Goal: Task Accomplishment & Management: Use online tool/utility

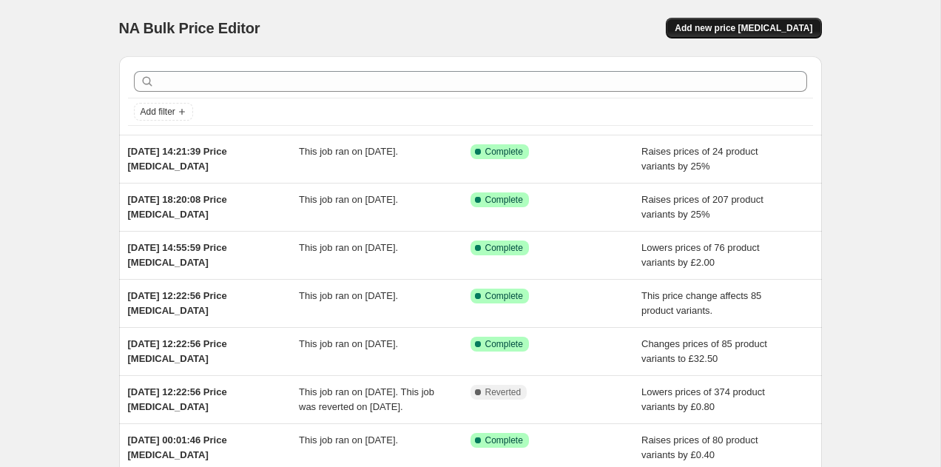
click at [762, 19] on button "Add new price [MEDICAL_DATA]" at bounding box center [743, 28] width 155 height 21
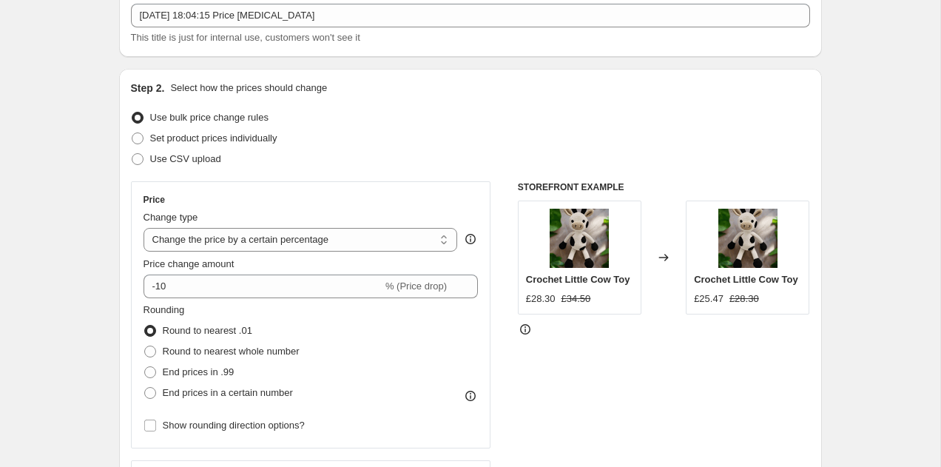
scroll to position [96, 0]
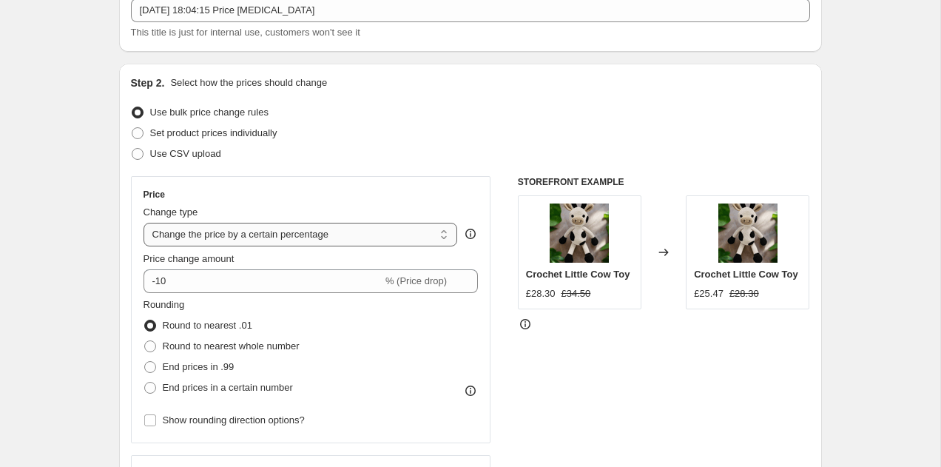
click at [233, 233] on select "Change the price to a certain amount Change the price by a certain amount Chang…" at bounding box center [301, 235] width 315 height 24
select select "to"
click at [144, 223] on select "Change the price to a certain amount Change the price by a certain amount Chang…" at bounding box center [301, 235] width 315 height 24
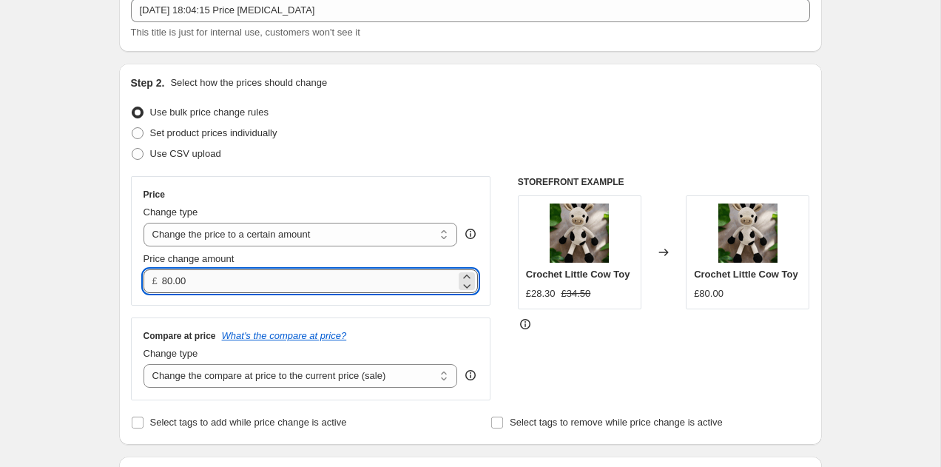
click at [223, 279] on input "80.00" at bounding box center [309, 281] width 294 height 24
type input "7"
type input "9"
type input "8.00"
click at [264, 309] on div "Price Change type Change the price to a certain amount Change the price by a ce…" at bounding box center [311, 288] width 360 height 224
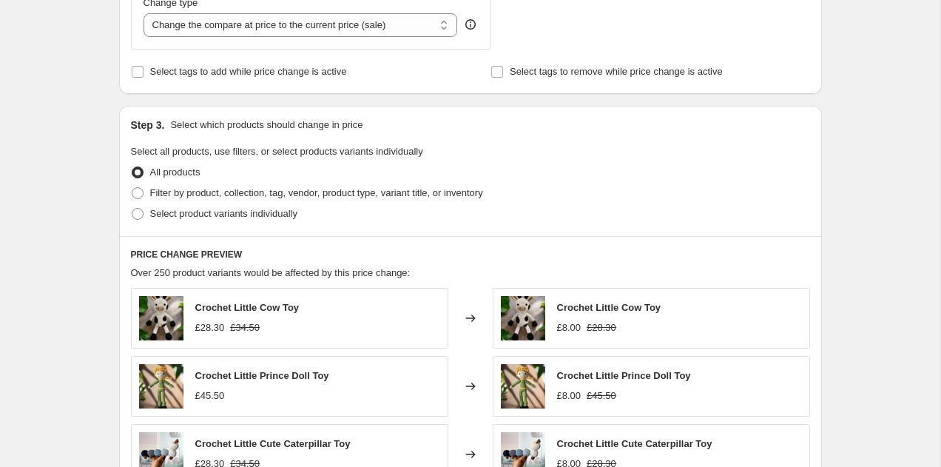
scroll to position [450, 0]
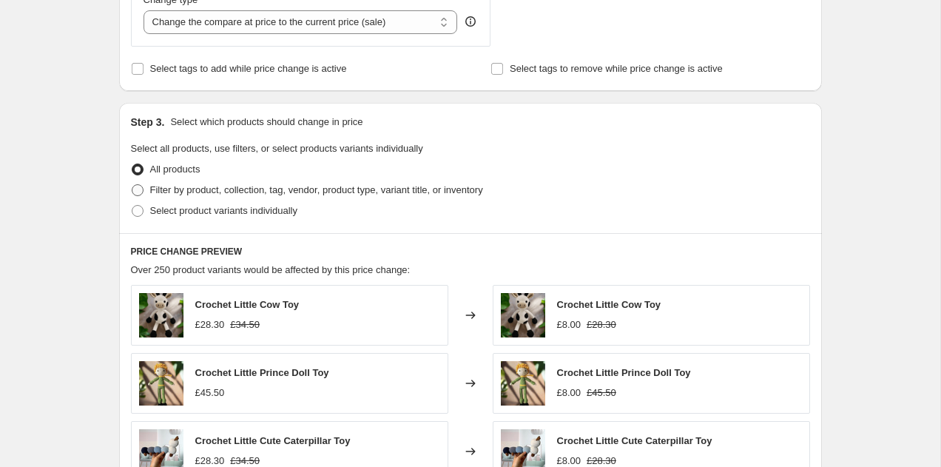
click at [225, 187] on span "Filter by product, collection, tag, vendor, product type, variant title, or inv…" at bounding box center [316, 189] width 333 height 11
click at [132, 185] on input "Filter by product, collection, tag, vendor, product type, variant title, or inv…" at bounding box center [132, 184] width 1 height 1
radio input "true"
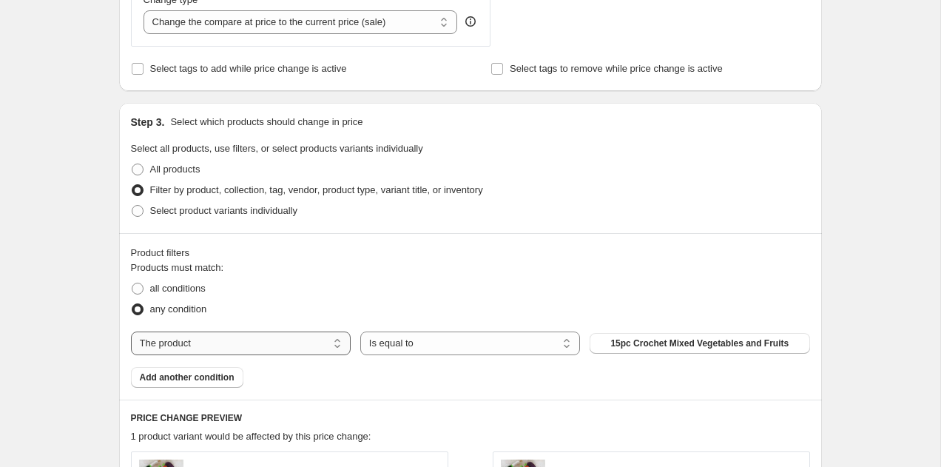
click at [234, 338] on select "The product The product's collection The product's tag The product's vendor The…" at bounding box center [241, 344] width 220 height 24
select select "collection"
click at [672, 338] on button "Best Sellers" at bounding box center [700, 343] width 220 height 21
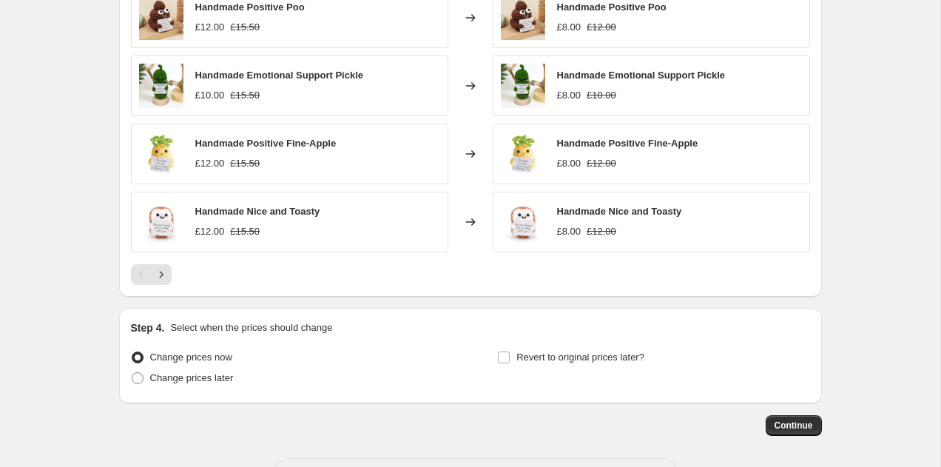
scroll to position [984, 0]
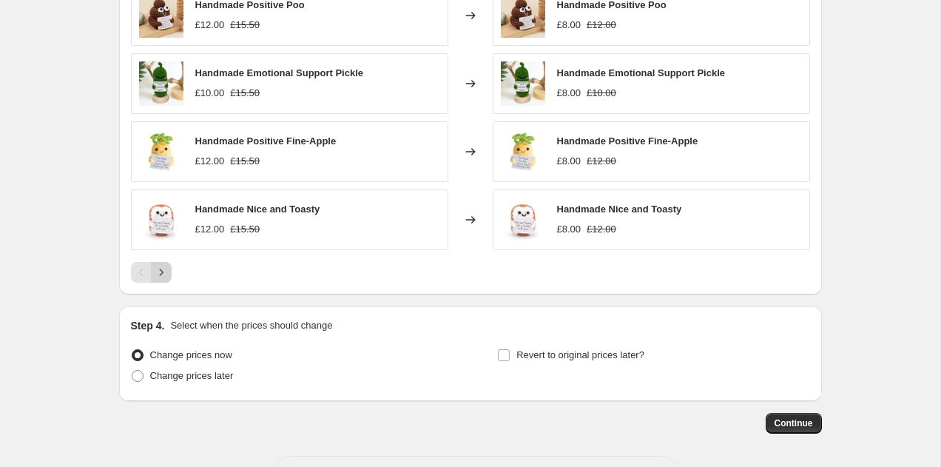
click at [164, 269] on icon "Next" at bounding box center [161, 272] width 15 height 15
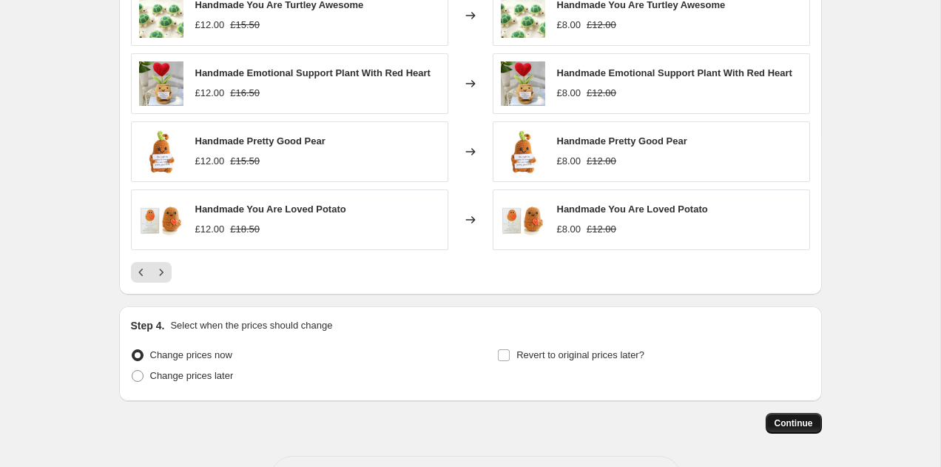
click at [790, 421] on span "Continue" at bounding box center [794, 423] width 38 height 12
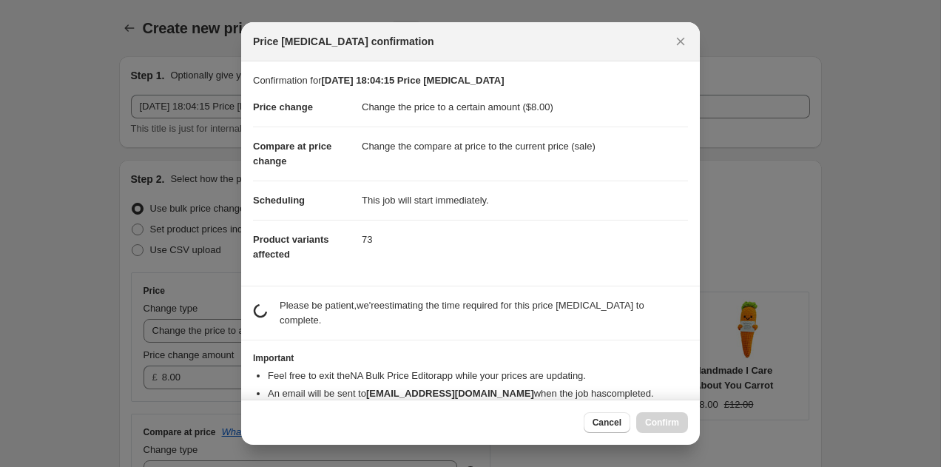
scroll to position [0, 0]
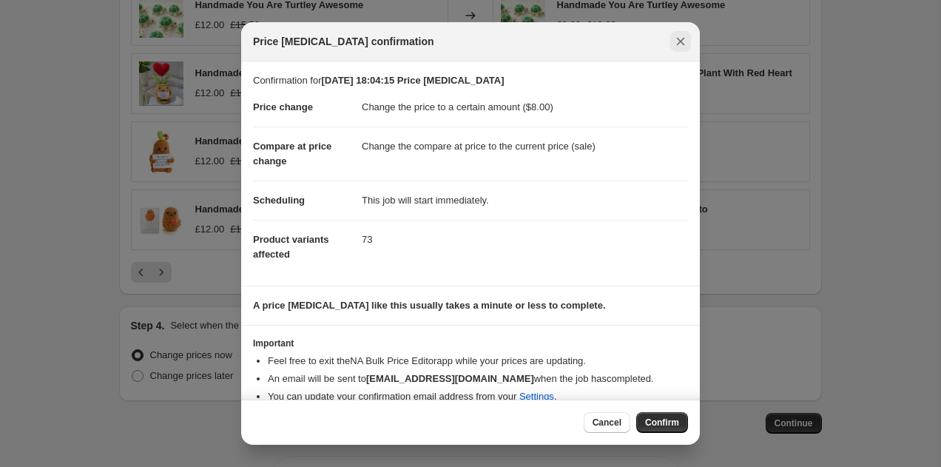
click at [677, 44] on icon "Close" at bounding box center [681, 42] width 8 height 8
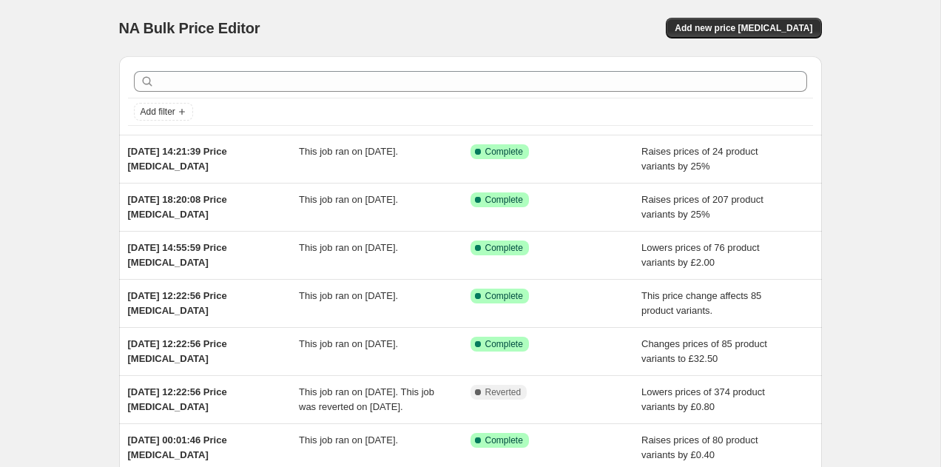
click at [763, 8] on div "NA Bulk Price Editor. This page is ready NA Bulk Price Editor Add new price [ME…" at bounding box center [470, 28] width 703 height 56
click at [762, 12] on div "NA Bulk Price Editor. This page is ready NA Bulk Price Editor Add new price [ME…" at bounding box center [470, 28] width 703 height 56
click at [756, 23] on span "Add new price [MEDICAL_DATA]" at bounding box center [744, 28] width 138 height 12
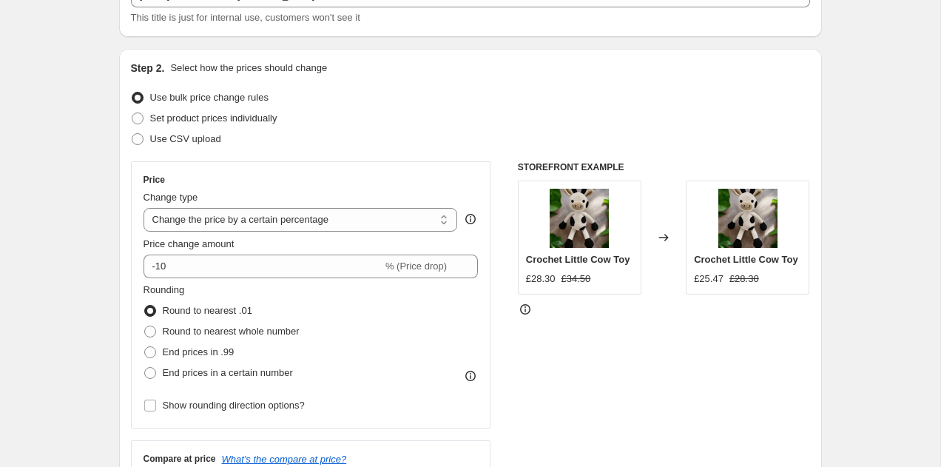
scroll to position [113, 0]
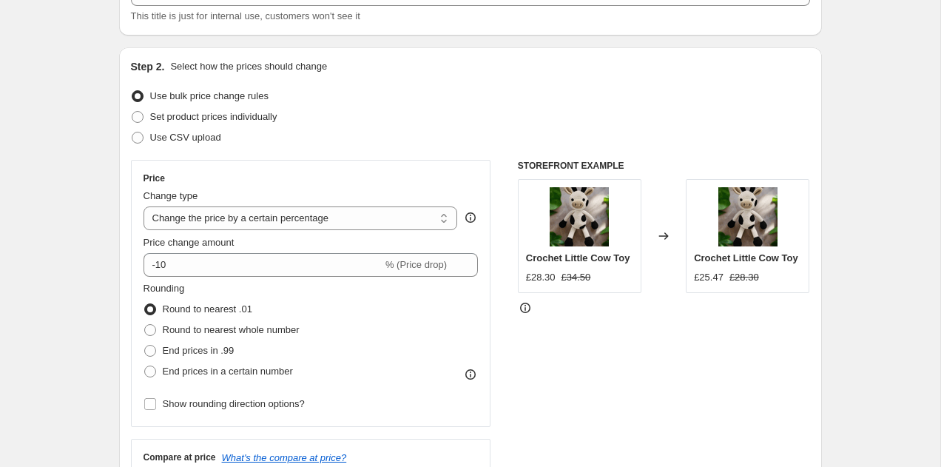
click at [356, 231] on div "Price Change type Change the price to a certain amount Change the price by a ce…" at bounding box center [311, 293] width 335 height 242
click at [359, 219] on select "Change the price to a certain amount Change the price by a certain amount Chang…" at bounding box center [301, 218] width 315 height 24
select select "to"
click at [144, 206] on select "Change the price to a certain amount Change the price by a certain amount Chang…" at bounding box center [301, 218] width 315 height 24
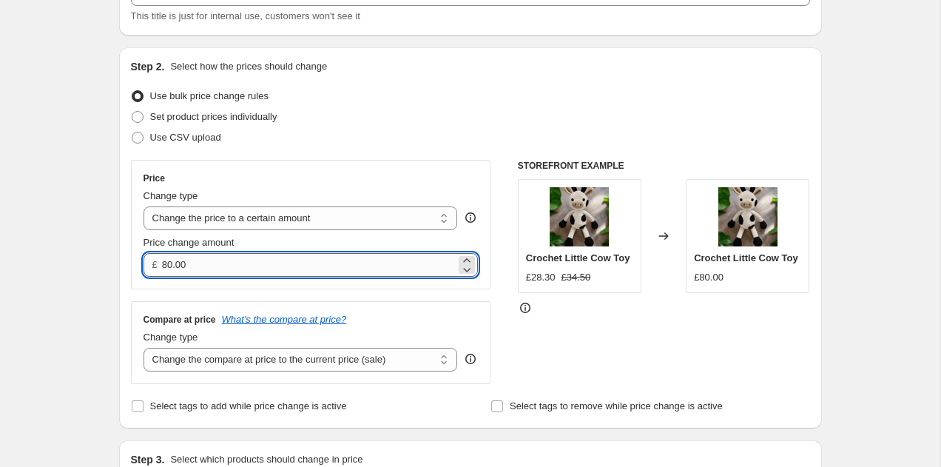
click at [292, 258] on input "80.00" at bounding box center [309, 265] width 294 height 24
type input "8"
type input "7.99"
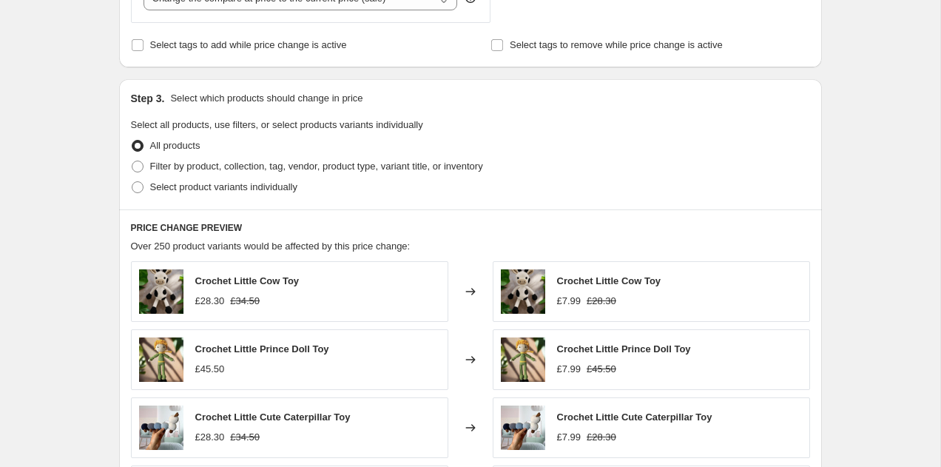
scroll to position [491, 0]
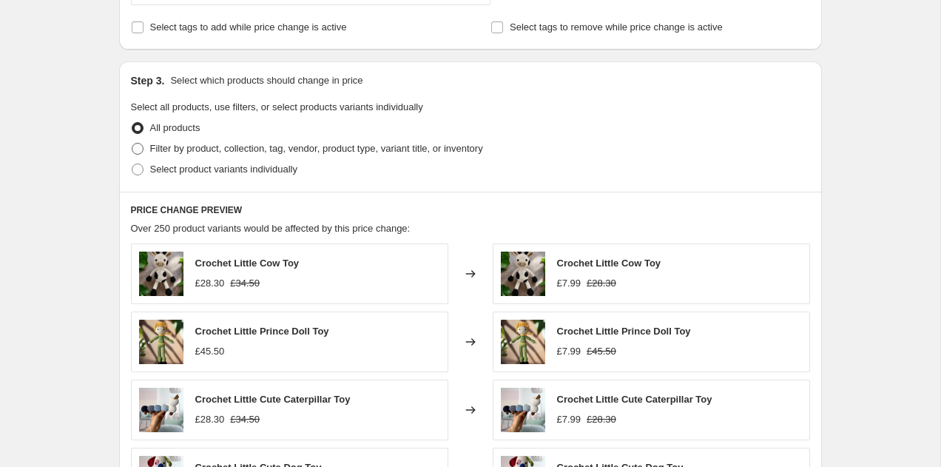
click at [332, 151] on span "Filter by product, collection, tag, vendor, product type, variant title, or inv…" at bounding box center [316, 148] width 333 height 11
click at [132, 144] on input "Filter by product, collection, tag, vendor, product type, variant title, or inv…" at bounding box center [132, 143] width 1 height 1
radio input "true"
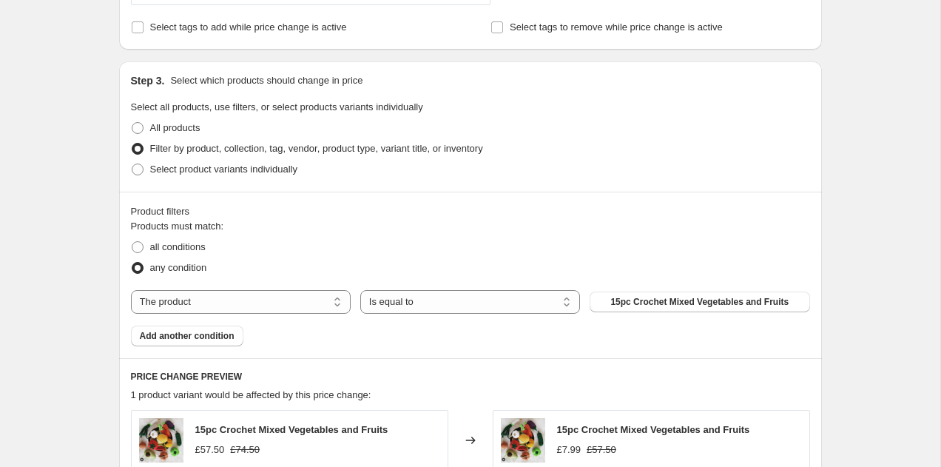
click at [275, 318] on div "Products must match: all conditions any condition The product The product's col…" at bounding box center [470, 282] width 679 height 127
click at [292, 299] on select "The product The product's collection The product's tag The product's vendor The…" at bounding box center [241, 302] width 220 height 24
select select "collection"
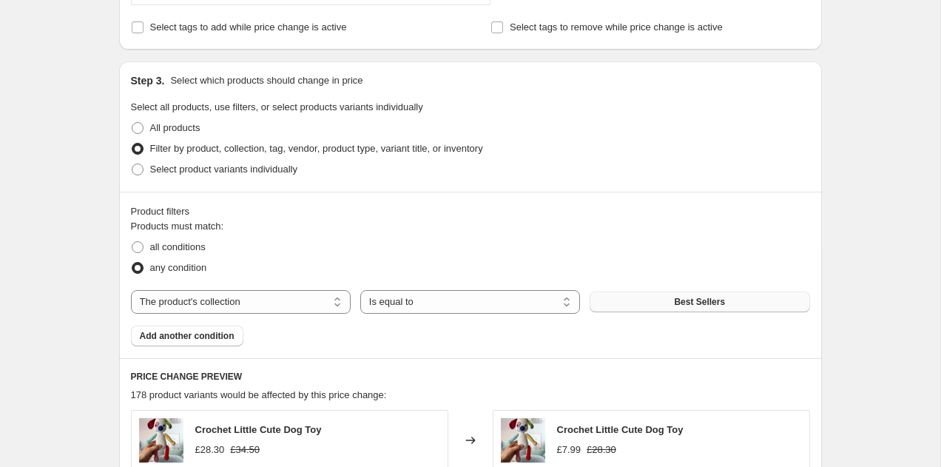
click at [663, 294] on button "Best Sellers" at bounding box center [700, 302] width 220 height 21
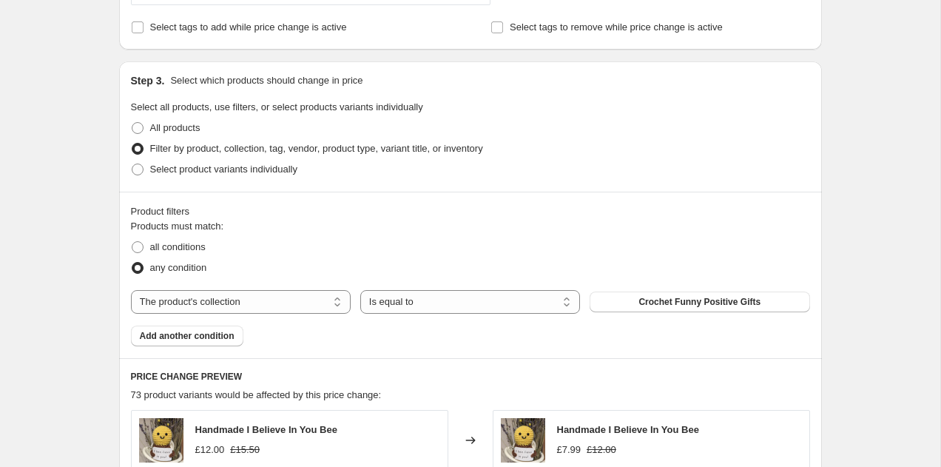
click at [839, 305] on div "Create new price change job. This page is ready Create new price change job Dra…" at bounding box center [470, 263] width 739 height 1508
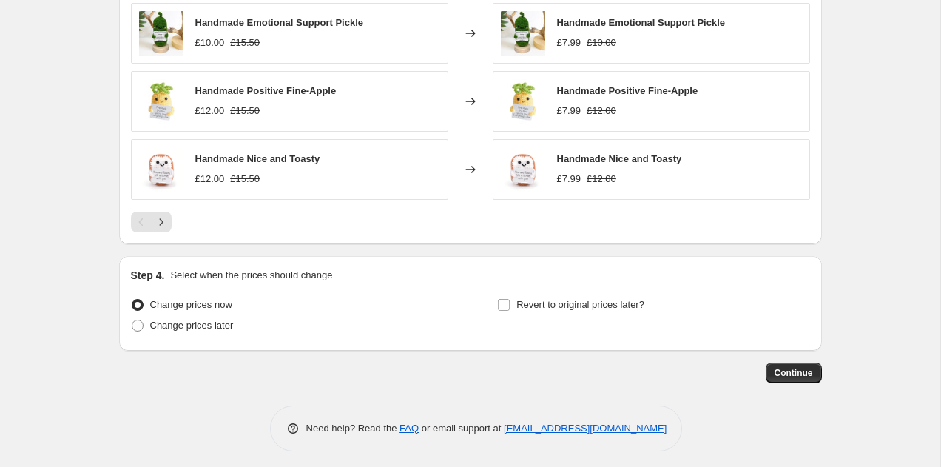
scroll to position [1041, 0]
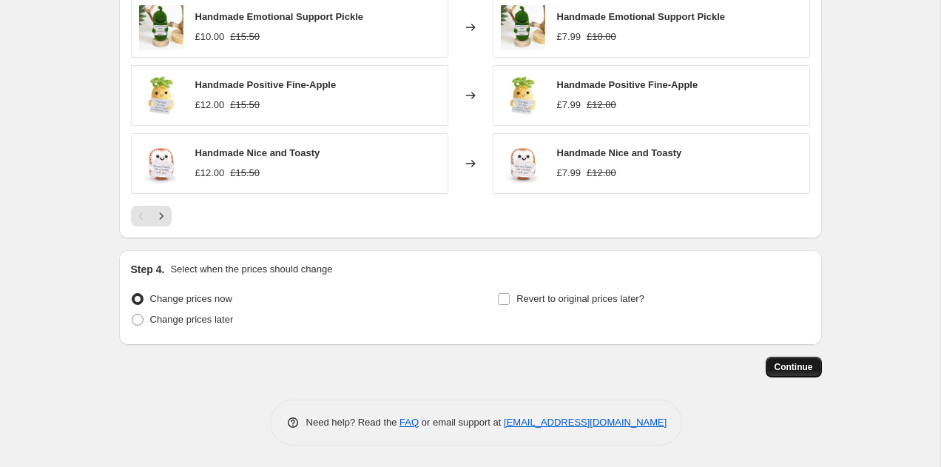
click at [779, 365] on span "Continue" at bounding box center [794, 367] width 38 height 12
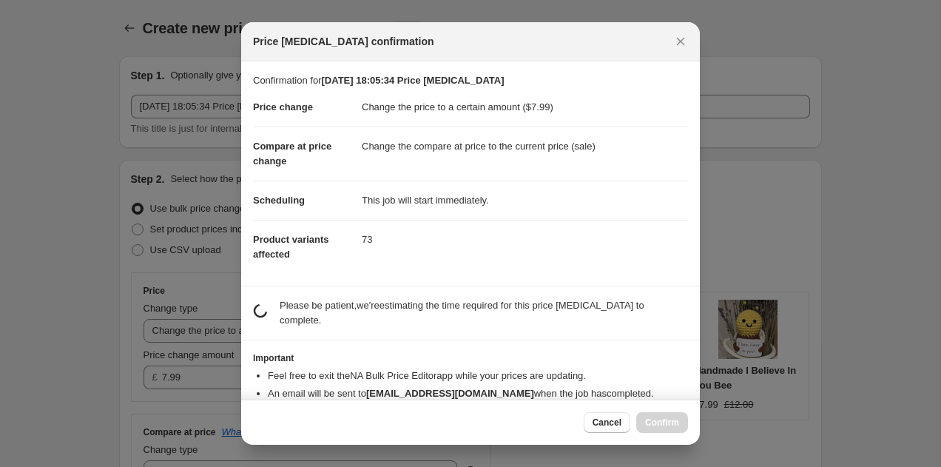
scroll to position [0, 0]
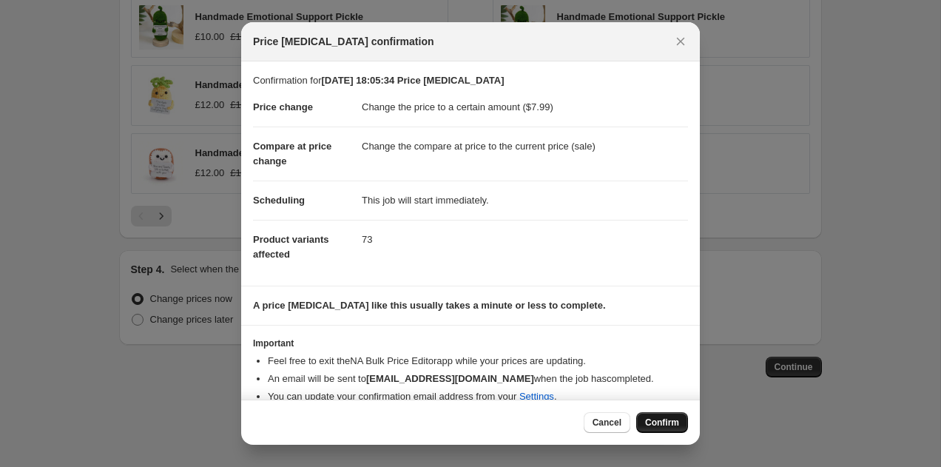
click at [661, 414] on button "Confirm" at bounding box center [663, 422] width 52 height 21
